Goal: Find specific page/section

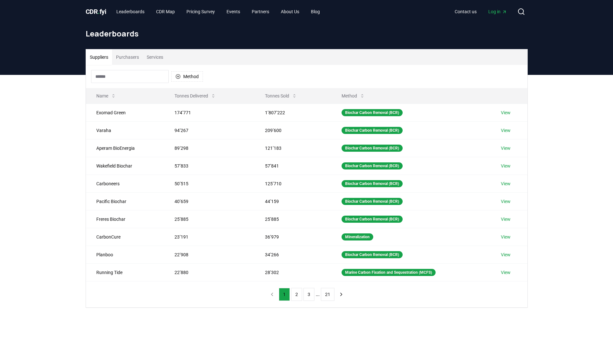
drag, startPoint x: 169, startPoint y: 116, endPoint x: 57, endPoint y: 154, distance: 118.1
click at [57, 154] on div "Suppliers Purchasers Services Method Name Tonnes Delivered Tonnes Sold Method E…" at bounding box center [306, 204] width 613 height 259
click at [133, 64] on button "Purchasers" at bounding box center [127, 57] width 31 height 16
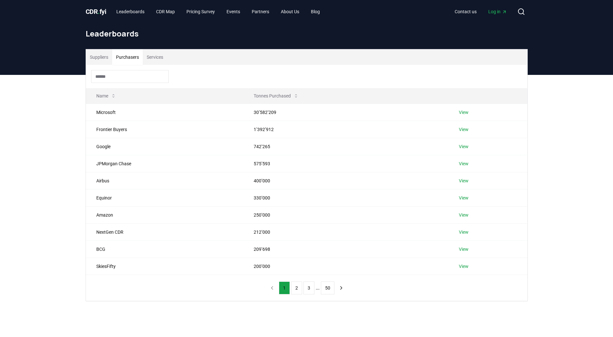
click at [152, 58] on button "Services" at bounding box center [155, 57] width 24 height 16
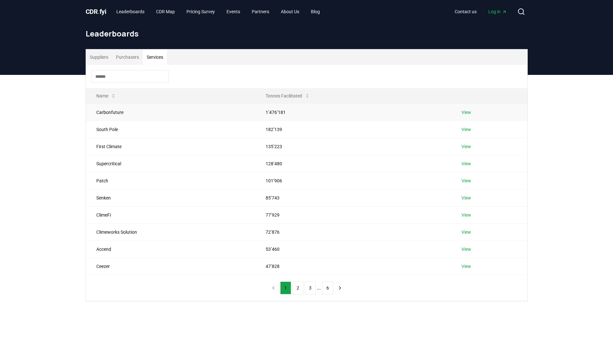
click at [468, 112] on link "View" at bounding box center [466, 112] width 10 height 6
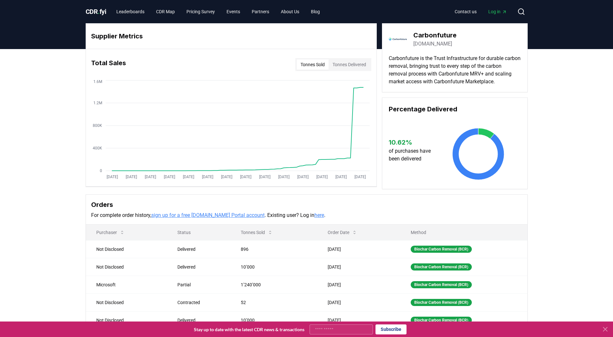
drag, startPoint x: 441, startPoint y: 45, endPoint x: 359, endPoint y: 68, distance: 85.1
click at [359, 68] on button "Tonnes Delivered" at bounding box center [349, 64] width 41 height 10
click at [315, 68] on button "Tonnes Sold" at bounding box center [313, 64] width 32 height 10
